Goal: Find specific page/section: Find specific page/section

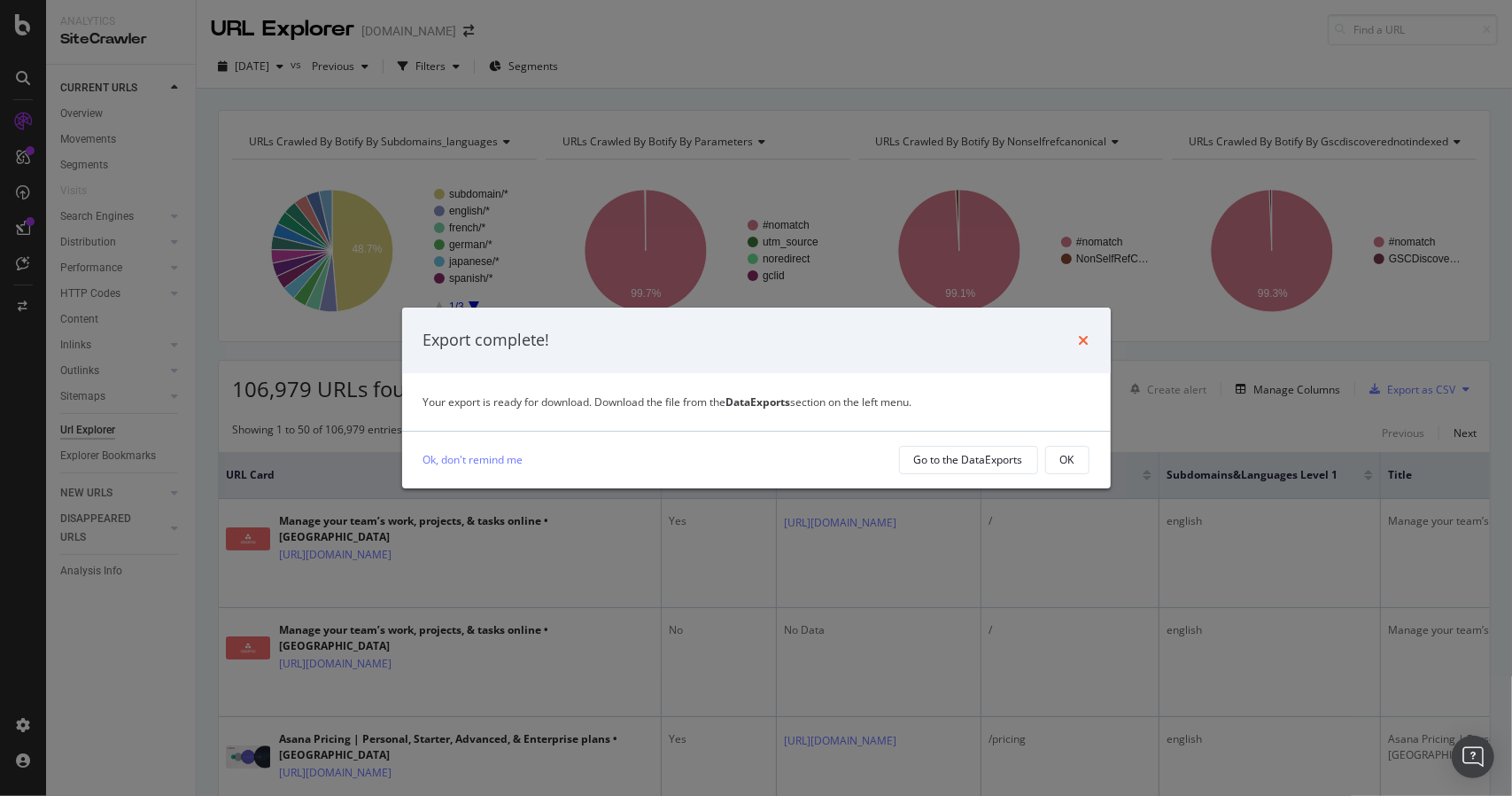
click at [1081, 346] on icon "times" at bounding box center [1084, 340] width 10 height 14
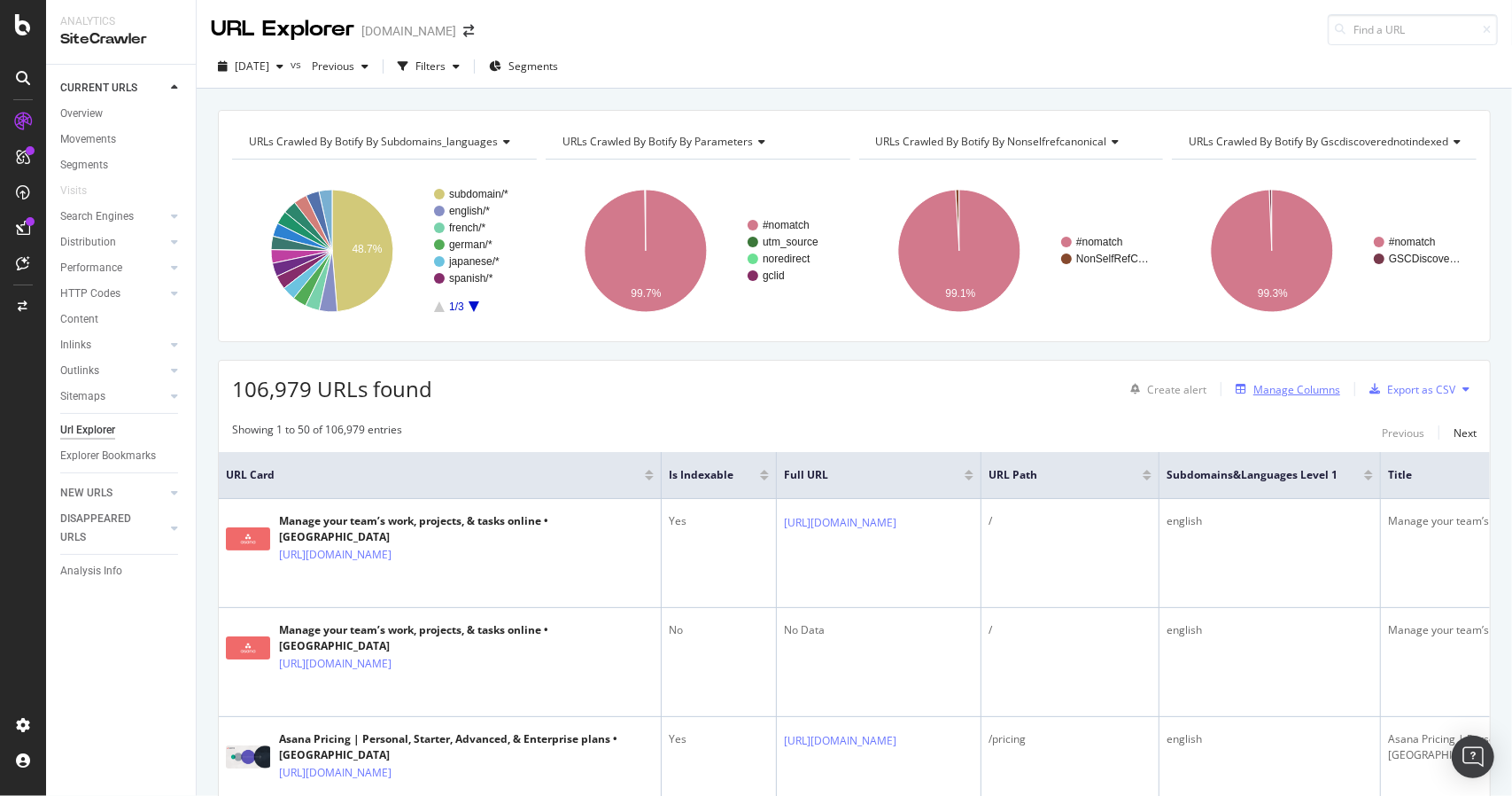
click at [1290, 386] on div "Manage Columns" at bounding box center [1297, 390] width 87 height 15
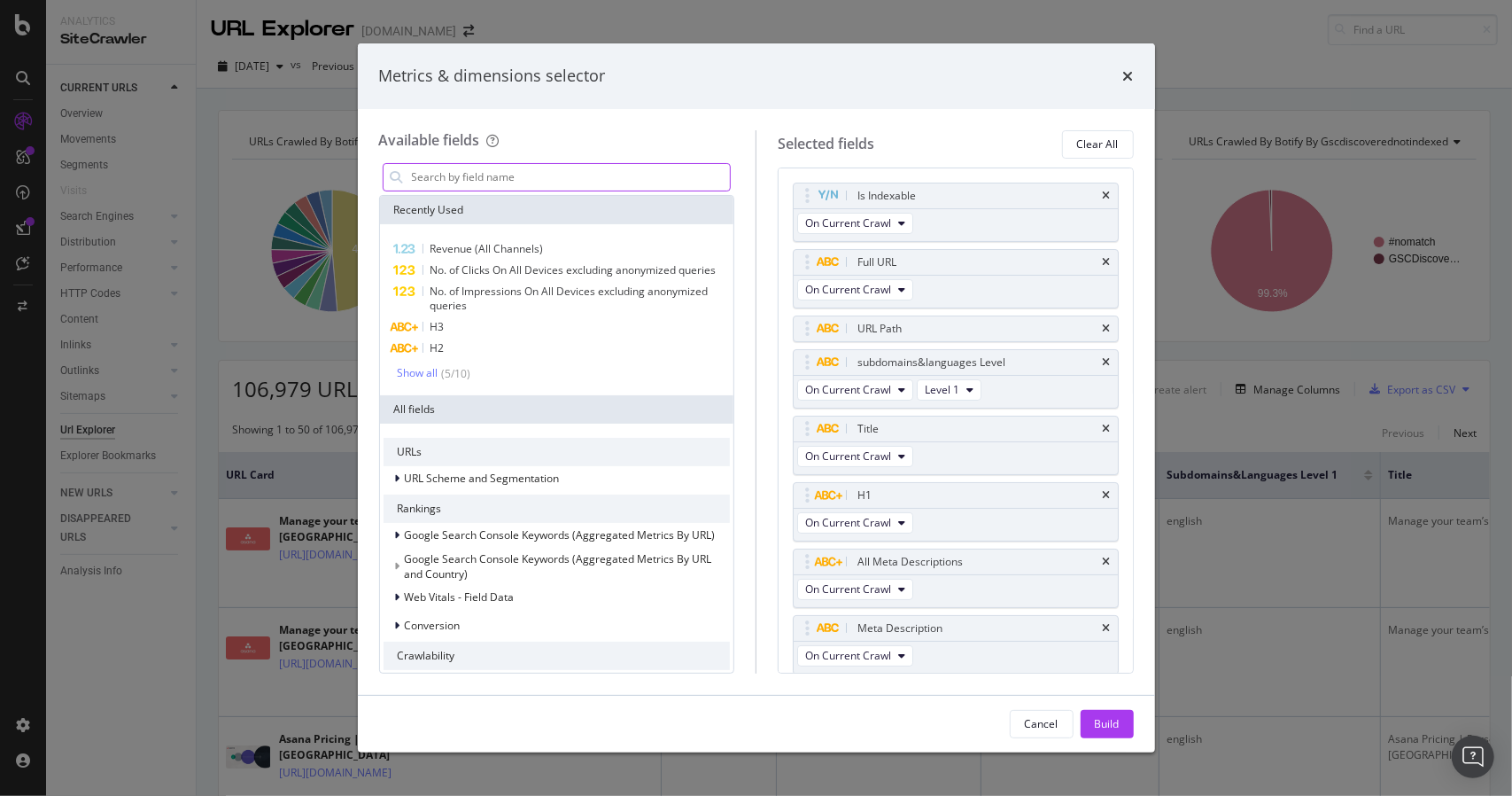
click at [492, 172] on input "modal" at bounding box center [570, 177] width 321 height 27
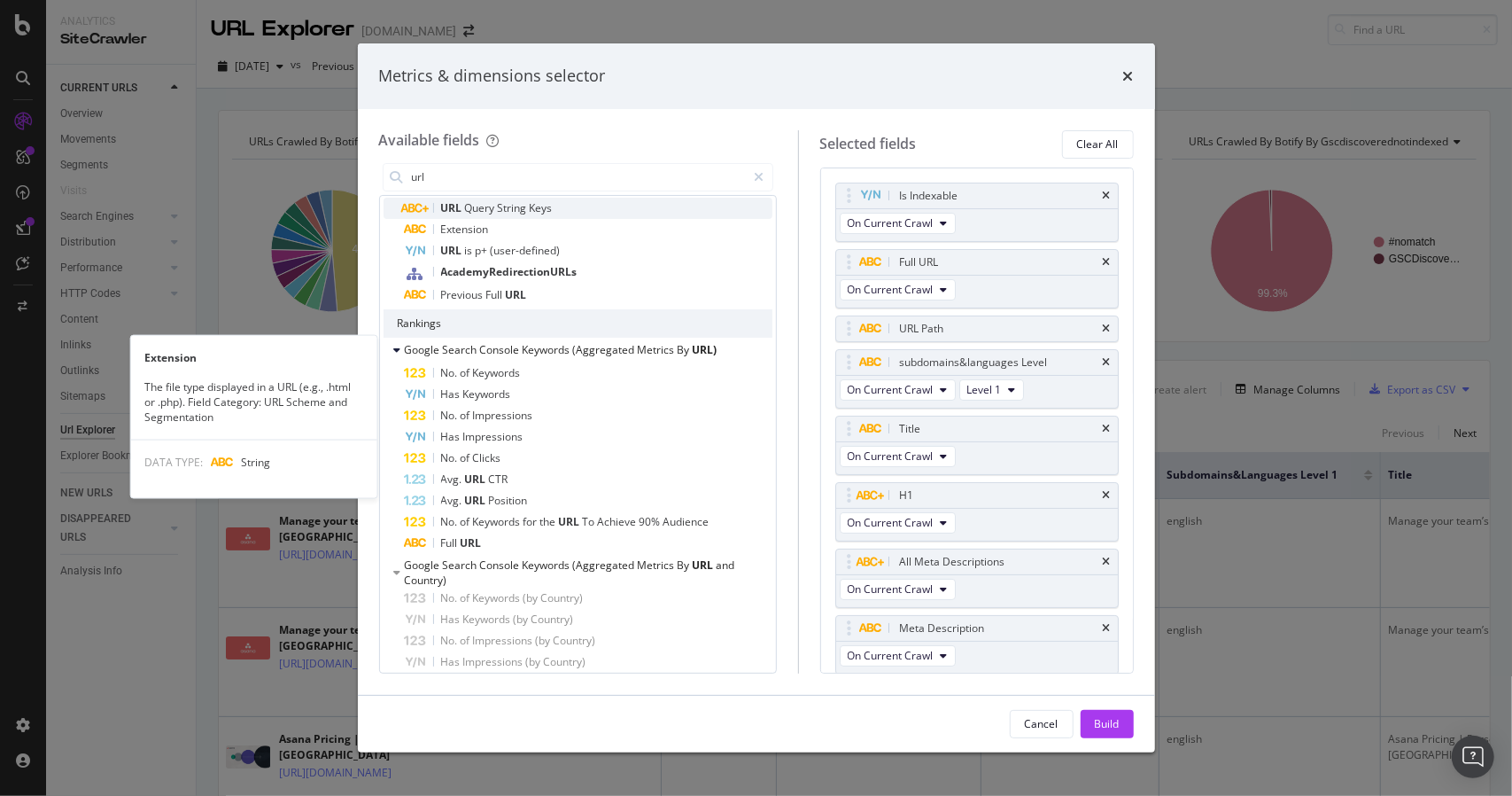
scroll to position [266, 0]
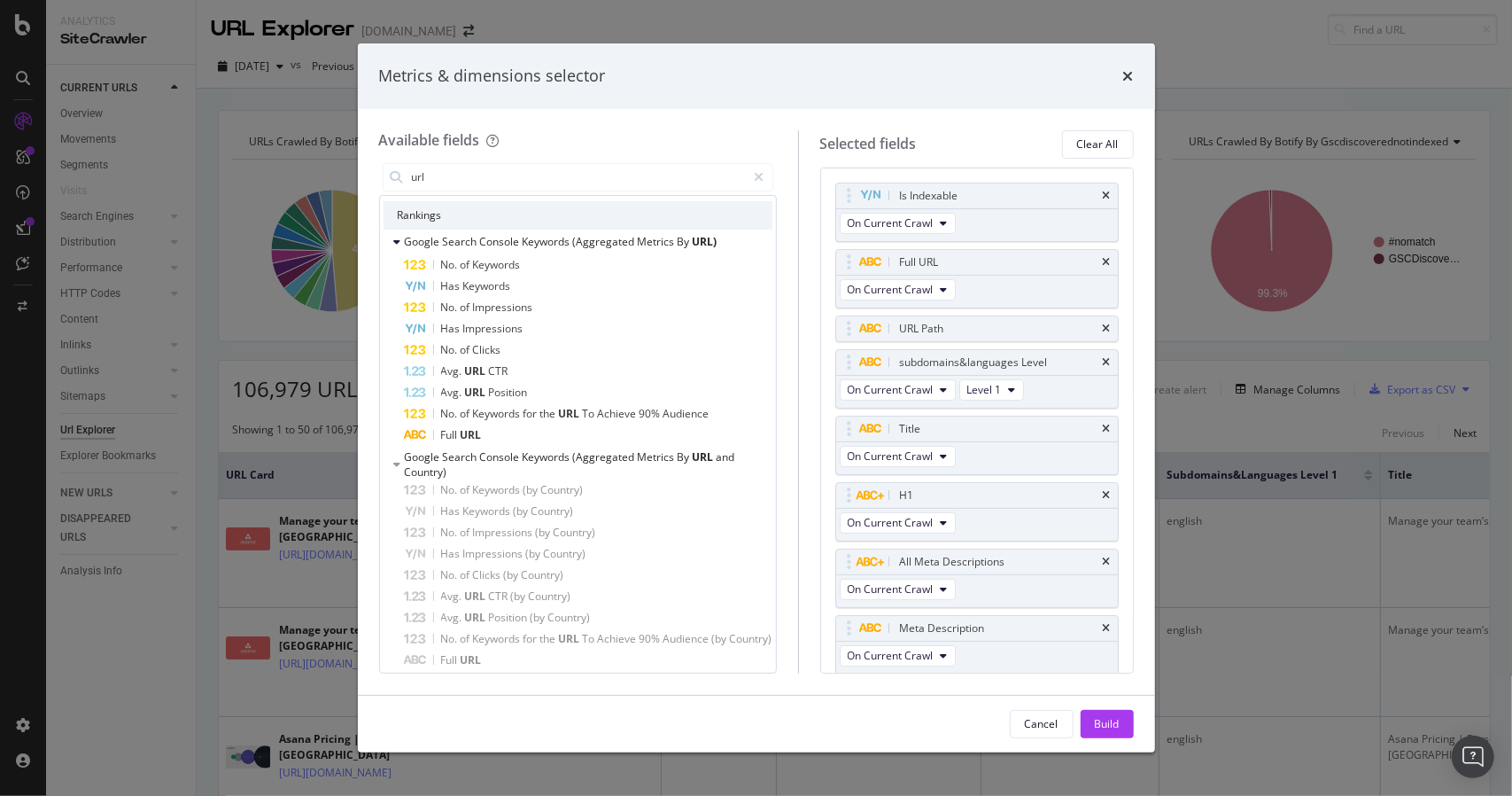
type input "url"
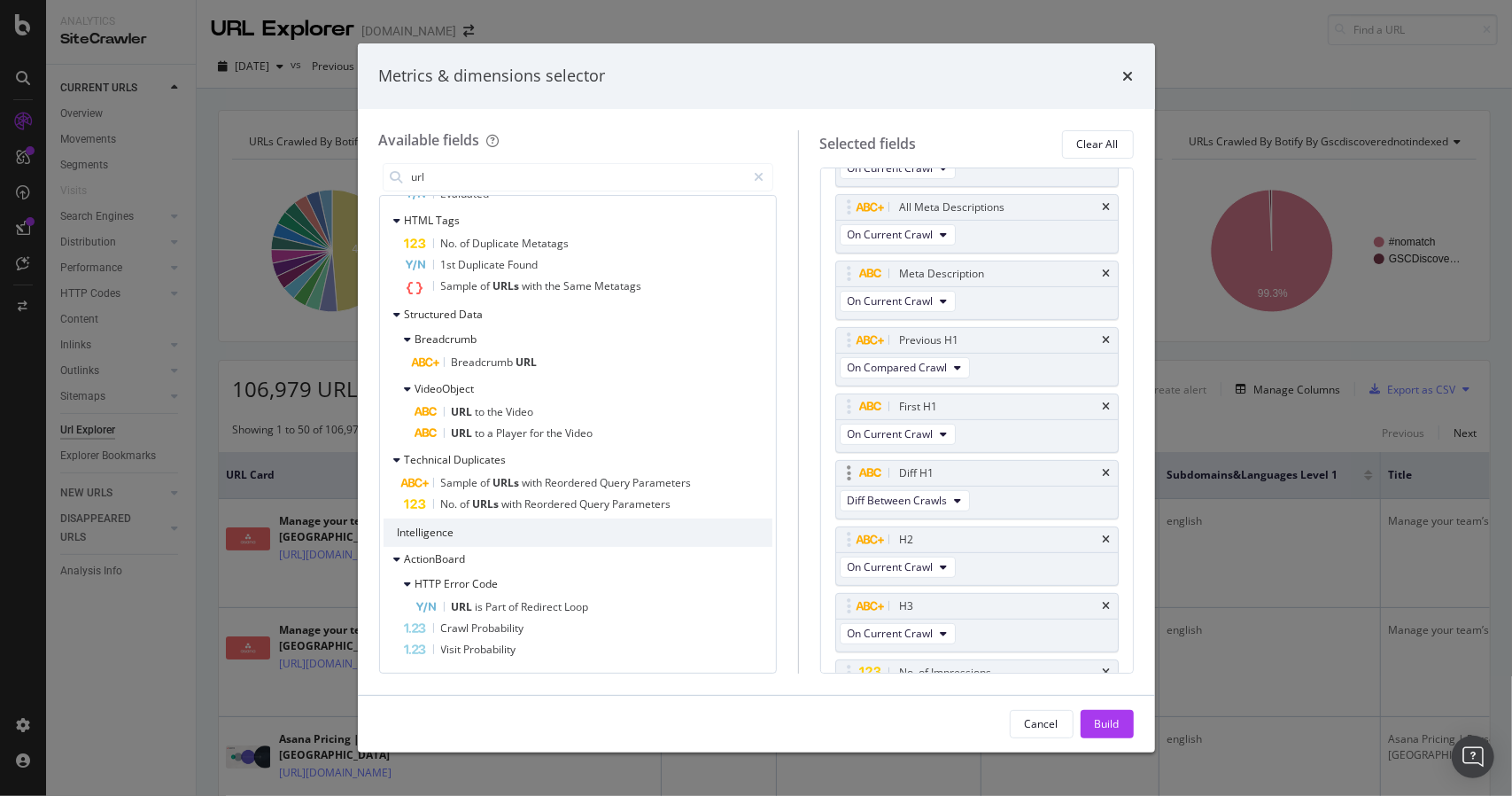
scroll to position [631, 0]
